Goal: Task Accomplishment & Management: Manage account settings

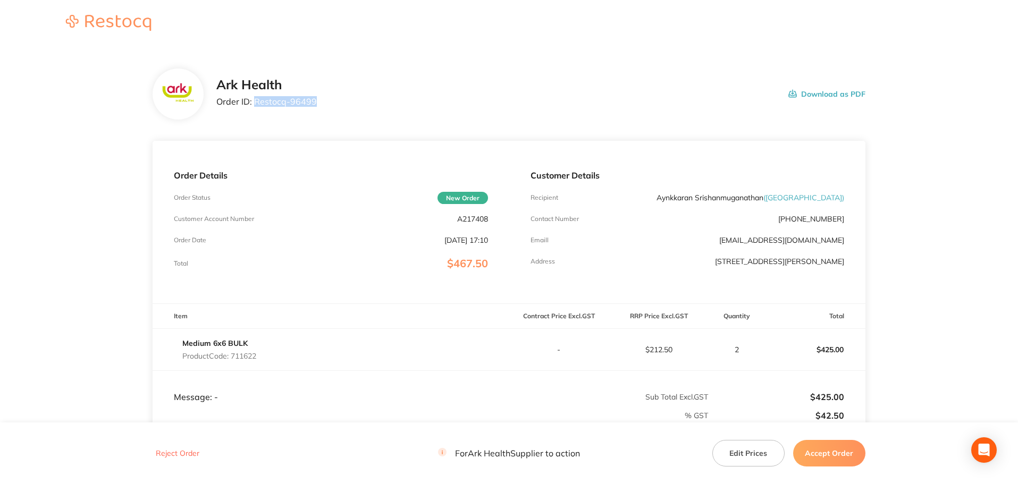
drag, startPoint x: 314, startPoint y: 102, endPoint x: 255, endPoint y: 104, distance: 58.5
click at [255, 104] on div "Ark Health Order ID: Restocq- 96499 Download as PDF" at bounding box center [540, 94] width 649 height 33
copy p "Restocq- 96499"
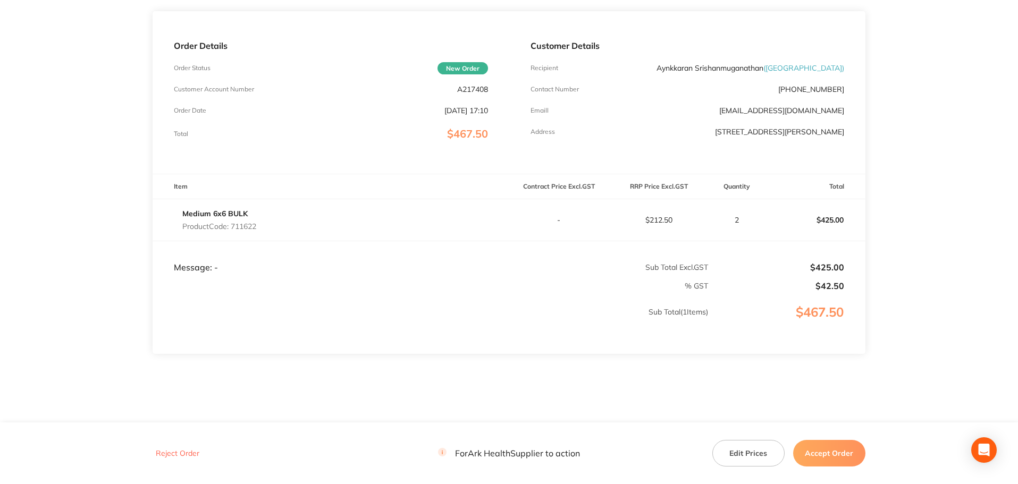
scroll to position [146, 0]
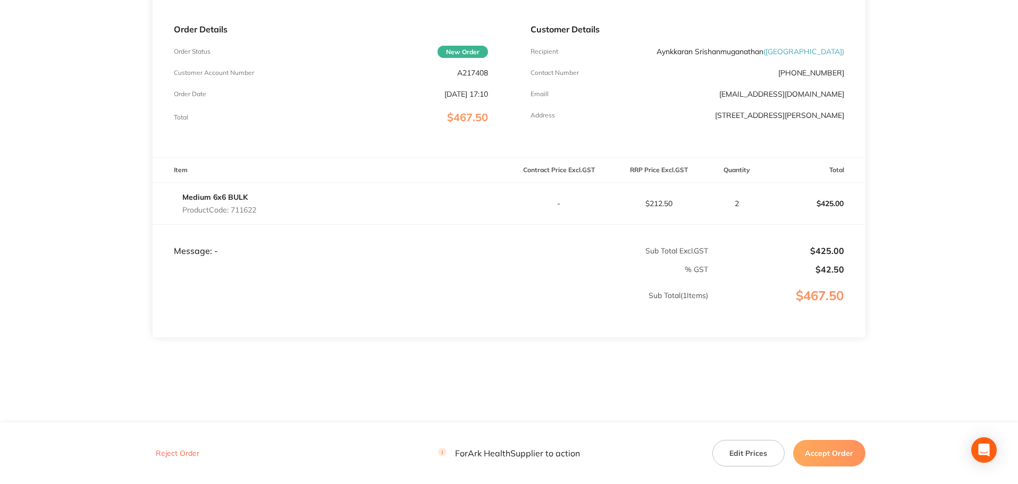
drag, startPoint x: 824, startPoint y: 455, endPoint x: 825, endPoint y: 449, distance: 6.4
click at [825, 455] on button "Accept Order" at bounding box center [829, 453] width 72 height 27
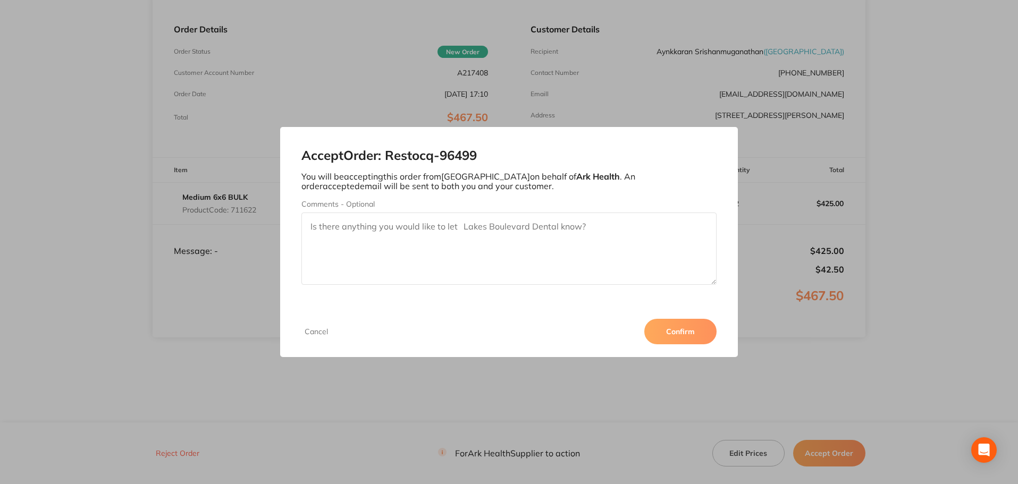
drag, startPoint x: 687, startPoint y: 332, endPoint x: 661, endPoint y: 268, distance: 68.9
click at [687, 328] on button "Confirm" at bounding box center [680, 332] width 72 height 26
